Goal: Task Accomplishment & Management: Complete application form

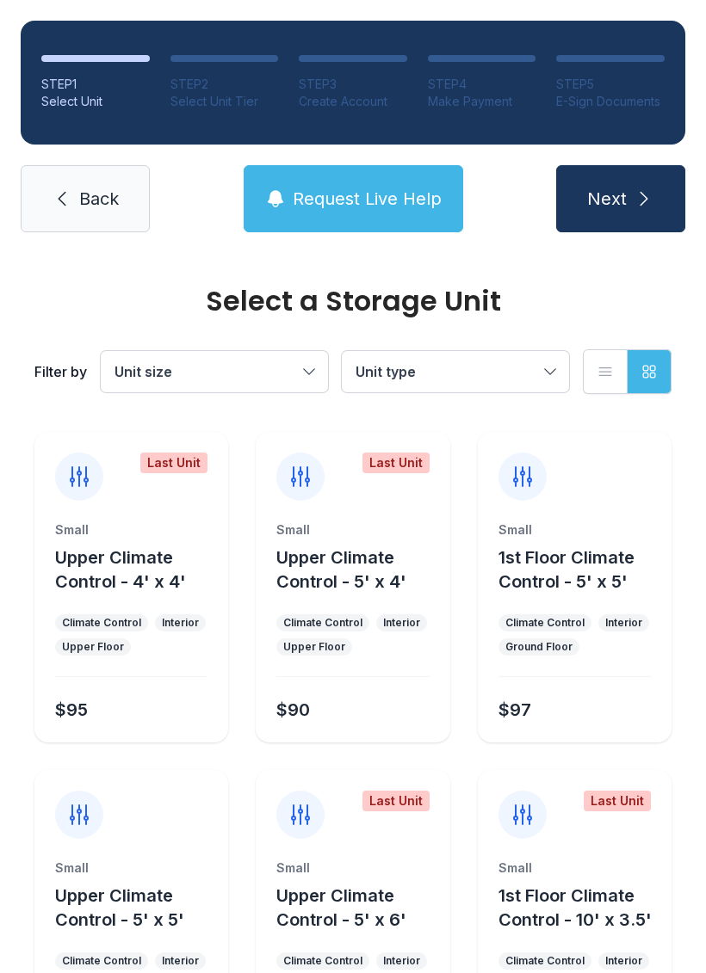
scroll to position [1558, 0]
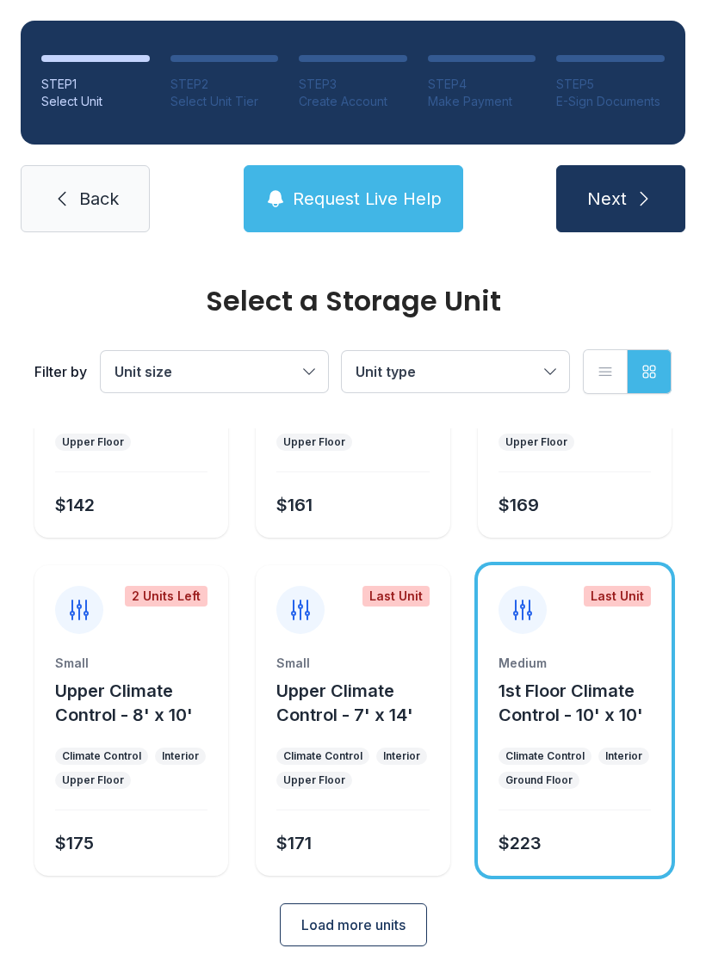
click at [121, 191] on link "Back" at bounding box center [85, 198] width 129 height 67
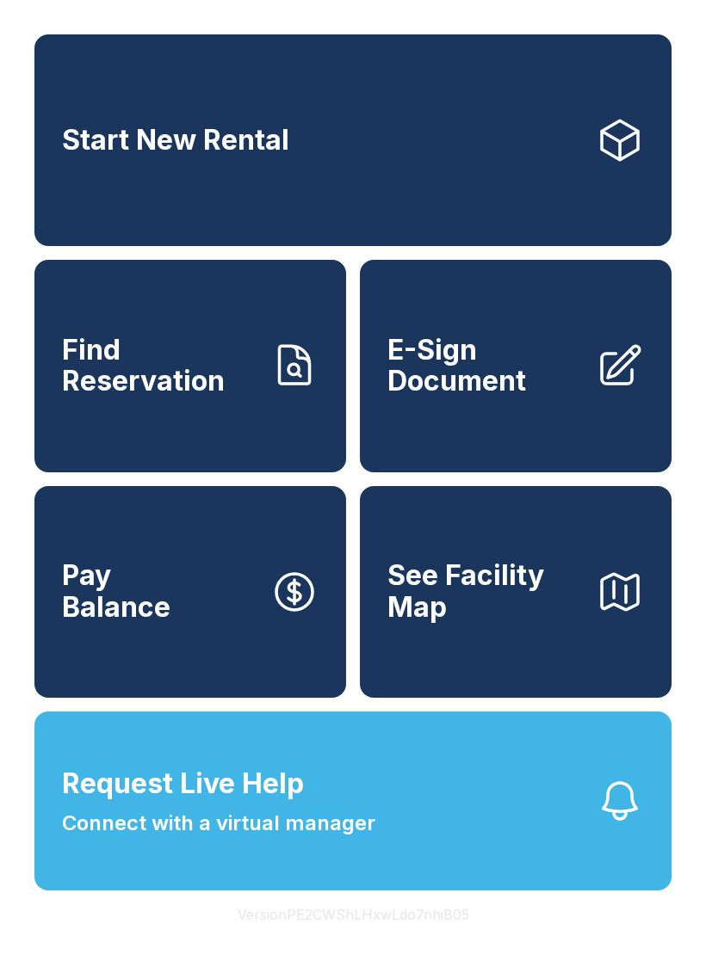
click at [520, 398] on span "E-Sign Document" at bounding box center [484, 366] width 194 height 63
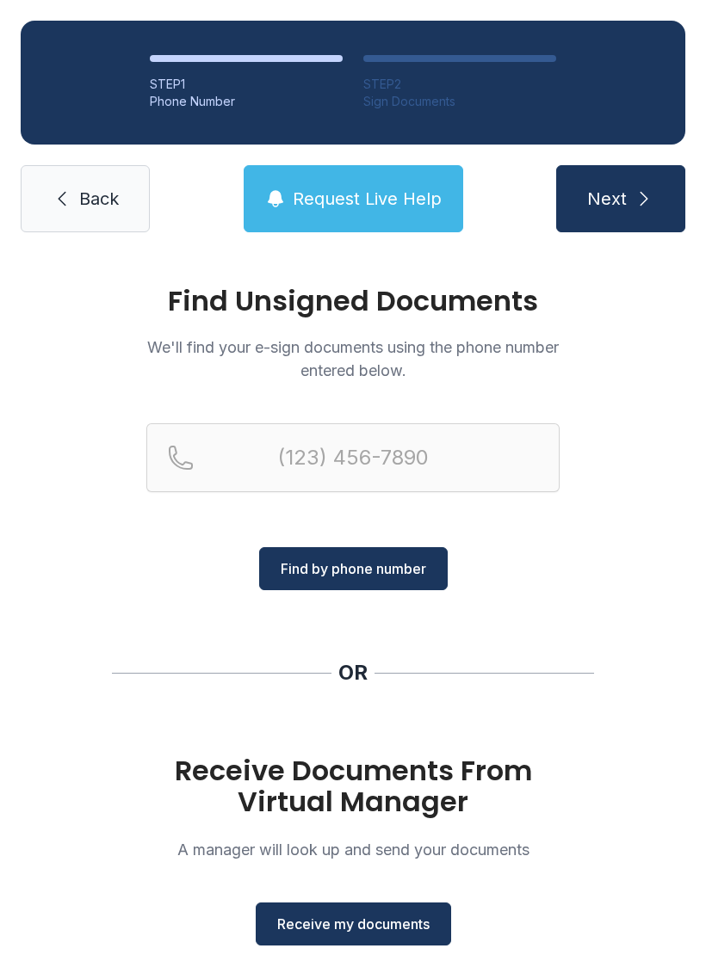
click at [412, 921] on span "Receive my documents" at bounding box center [353, 924] width 152 height 21
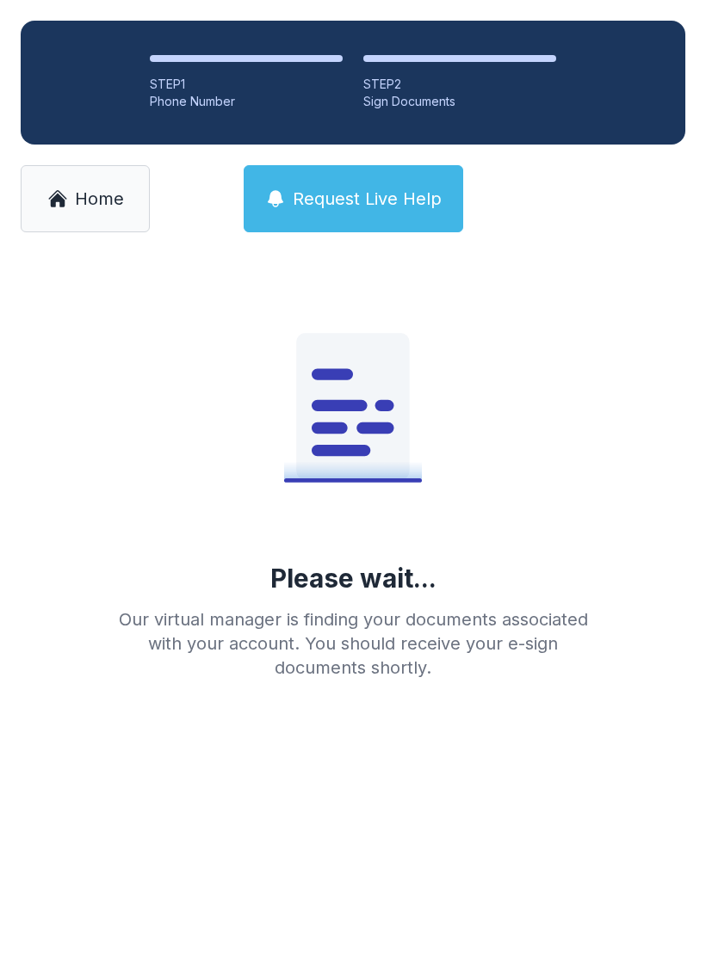
click at [432, 35] on ol "STEP 1 Phone Number STEP 2 Sign Documents" at bounding box center [353, 83] width 664 height 124
click at [52, 248] on div "STEP 1 Phone Number STEP 2 Sign Documents Home Request Live Help" at bounding box center [353, 126] width 706 height 253
click at [87, 218] on link "Home" at bounding box center [85, 198] width 129 height 67
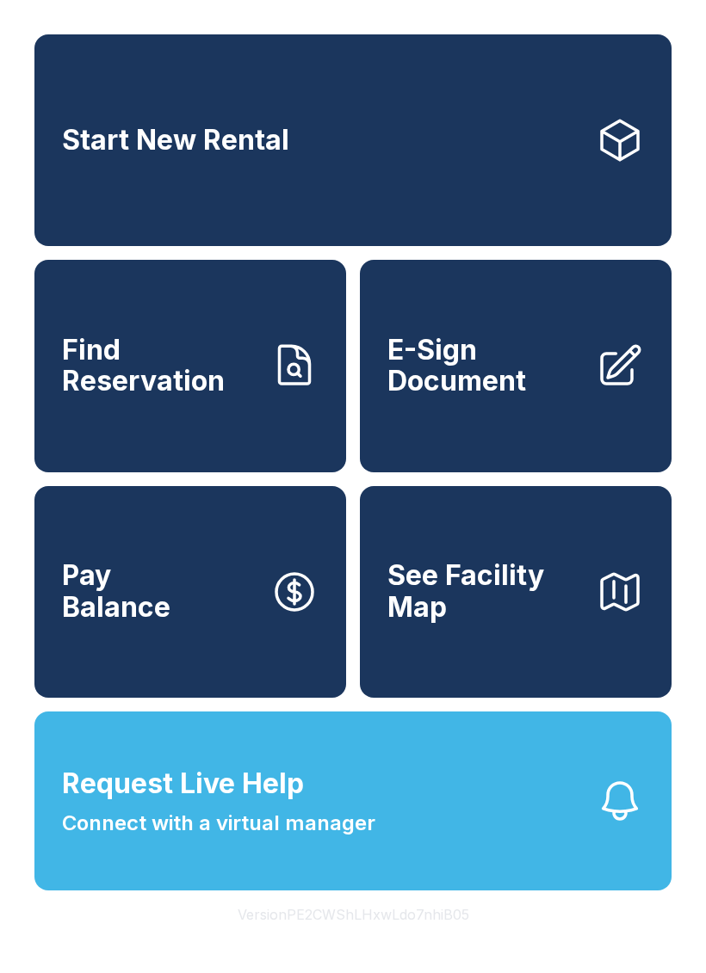
click at [529, 398] on span "E-Sign Document" at bounding box center [484, 366] width 194 height 63
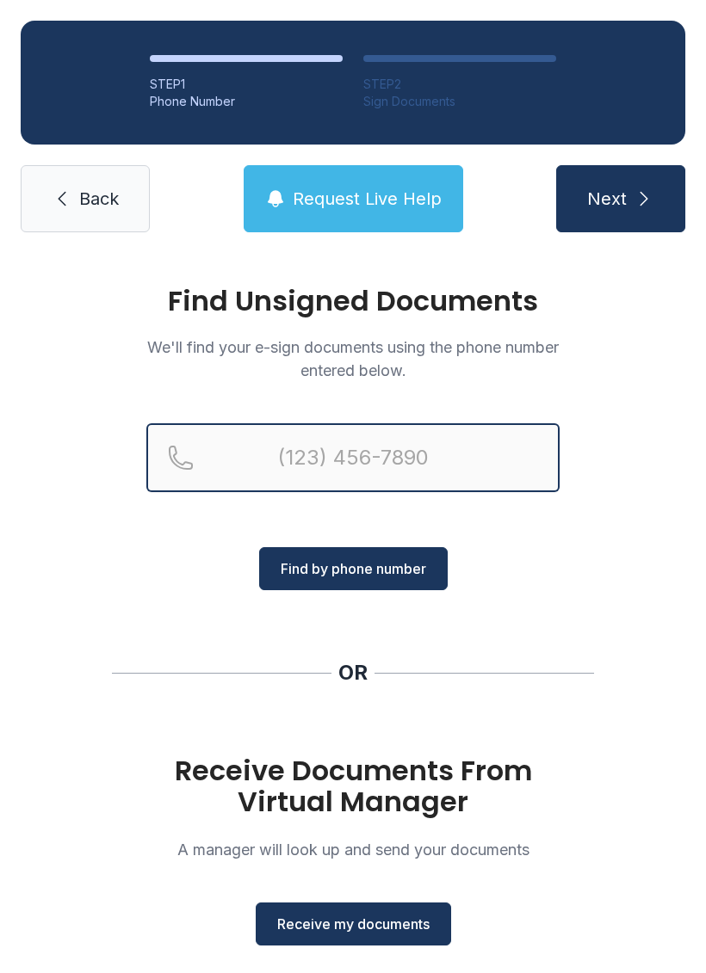
click at [404, 460] on input "Reservation phone number" at bounding box center [352, 457] width 413 height 69
type input "[PHONE_NUMBER]"
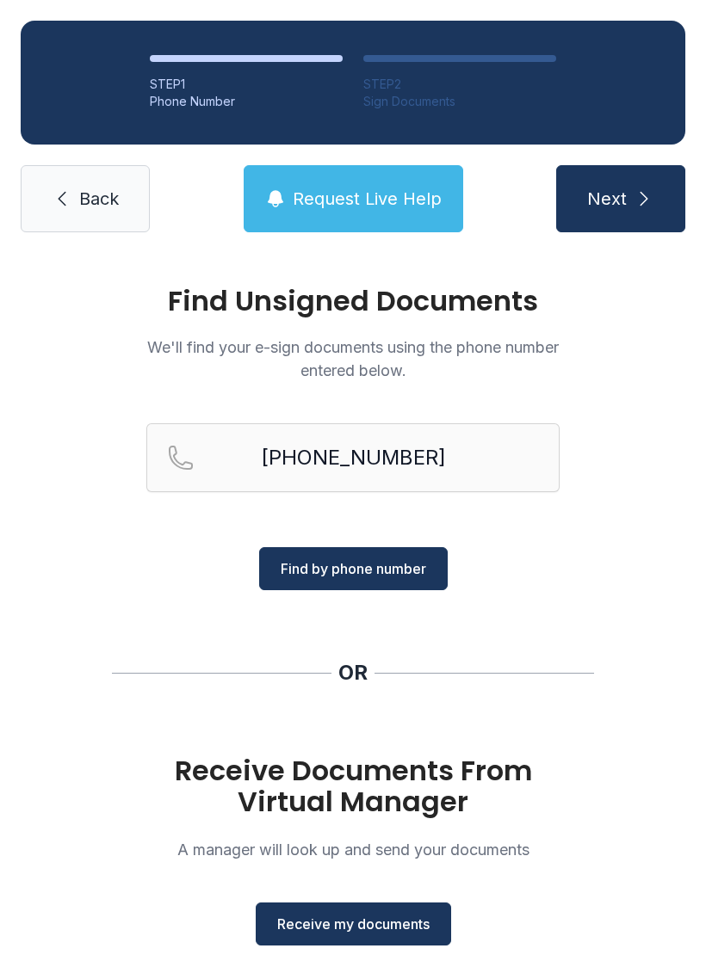
click at [409, 571] on span "Find by phone number" at bounding box center [353, 568] width 145 height 21
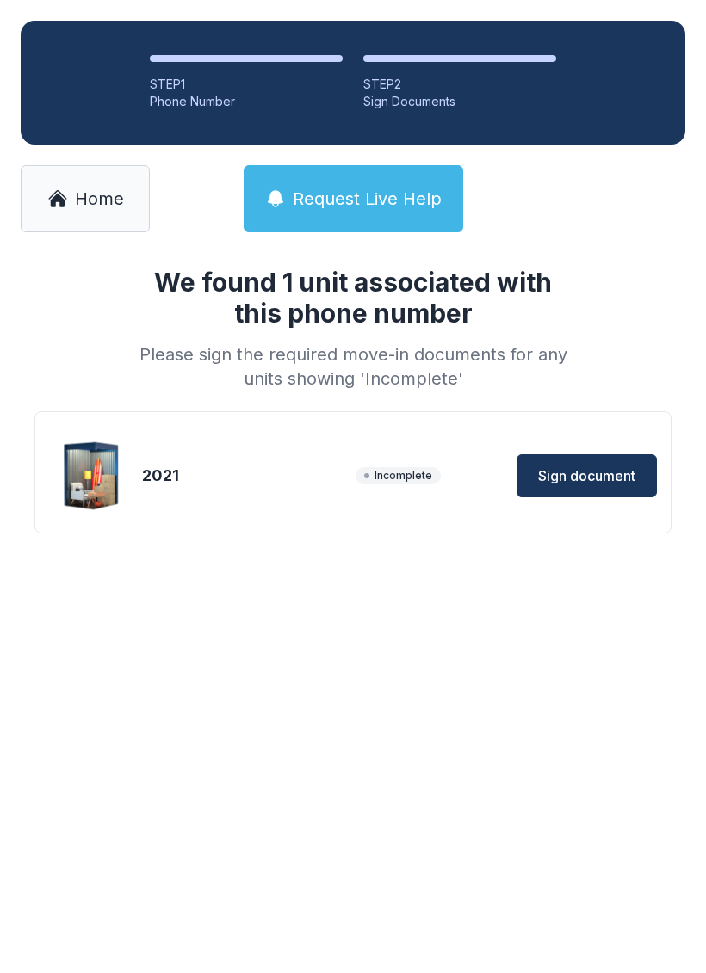
click at [602, 468] on span "Sign document" at bounding box center [586, 476] width 97 height 21
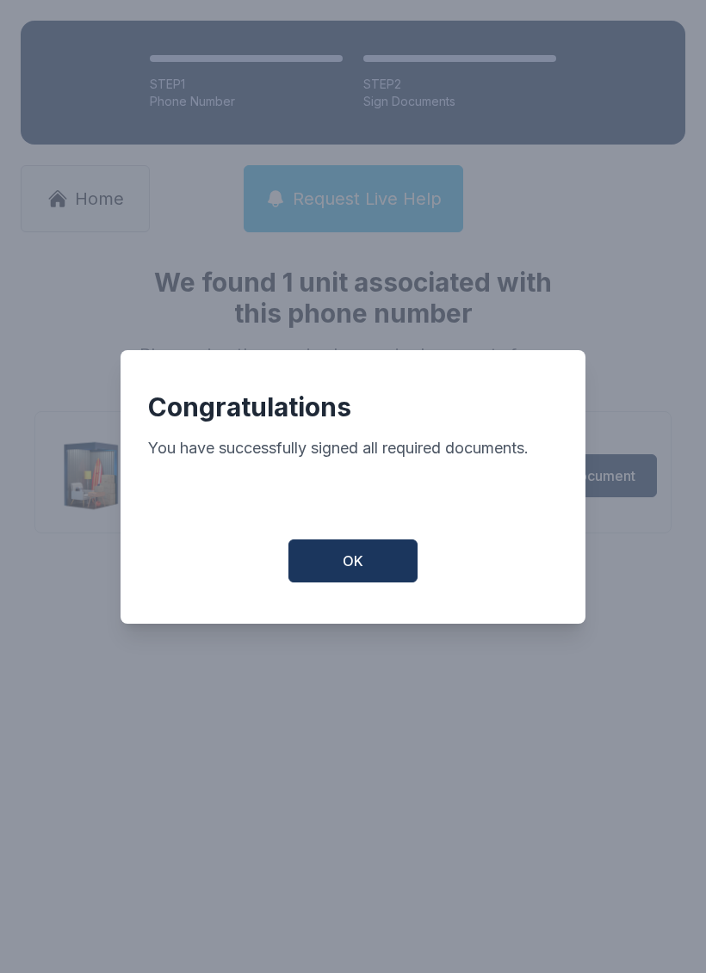
click at [361, 567] on span "OK" at bounding box center [352, 561] width 21 height 21
